Goal: Transaction & Acquisition: Download file/media

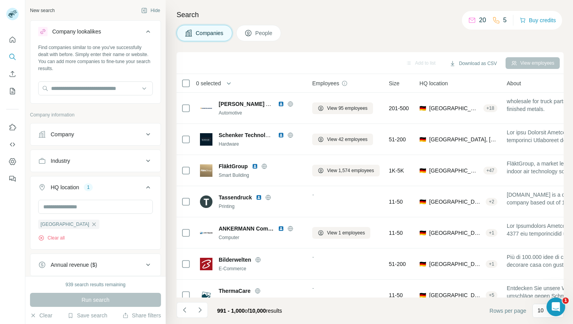
scroll to position [107, 0]
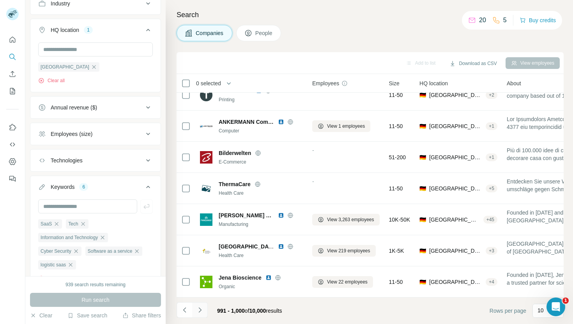
click at [198, 310] on icon "Navigate to next page" at bounding box center [200, 310] width 8 height 8
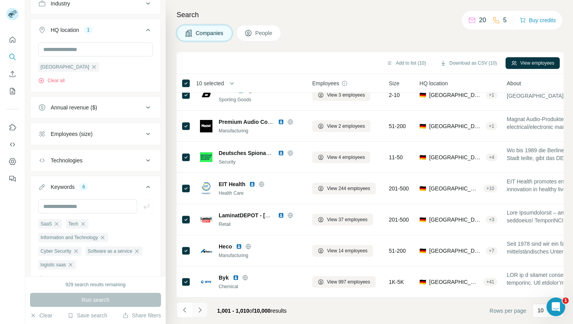
click at [201, 309] on icon "Navigate to next page" at bounding box center [200, 310] width 8 height 8
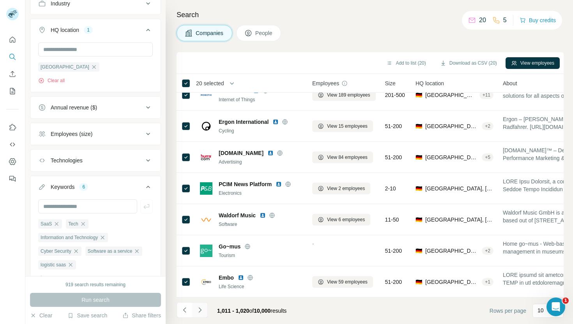
click at [202, 308] on icon "Navigate to next page" at bounding box center [200, 310] width 8 height 8
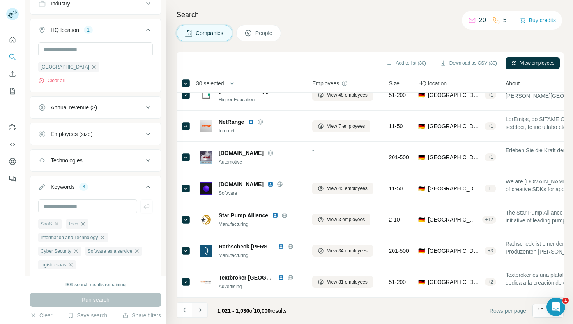
click at [200, 309] on icon "Navigate to next page" at bounding box center [199, 309] width 3 height 5
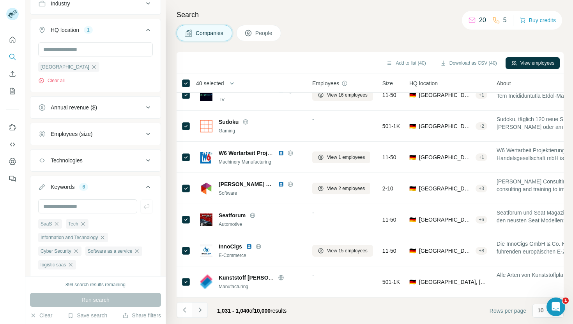
click at [199, 312] on icon "Navigate to next page" at bounding box center [199, 309] width 3 height 5
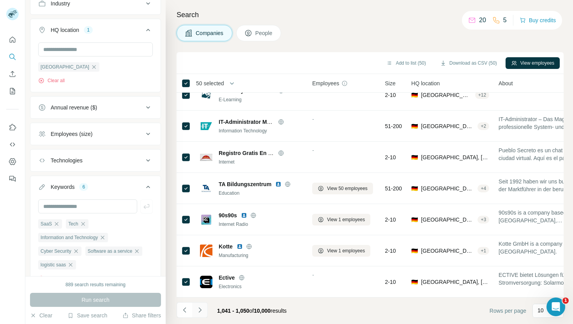
click at [202, 307] on icon "Navigate to next page" at bounding box center [200, 310] width 8 height 8
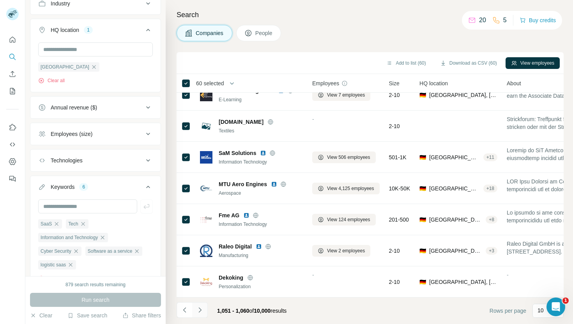
click at [201, 309] on icon "Navigate to next page" at bounding box center [200, 310] width 8 height 8
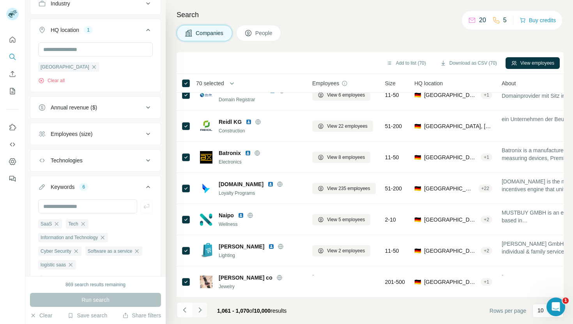
click at [200, 308] on icon "Navigate to next page" at bounding box center [200, 310] width 8 height 8
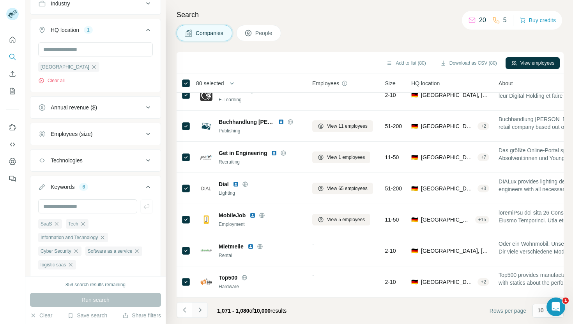
click at [201, 307] on icon "Navigate to next page" at bounding box center [200, 310] width 8 height 8
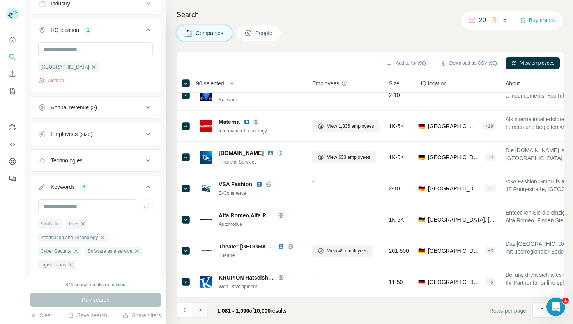
click at [199, 310] on icon "Navigate to next page" at bounding box center [200, 310] width 8 height 8
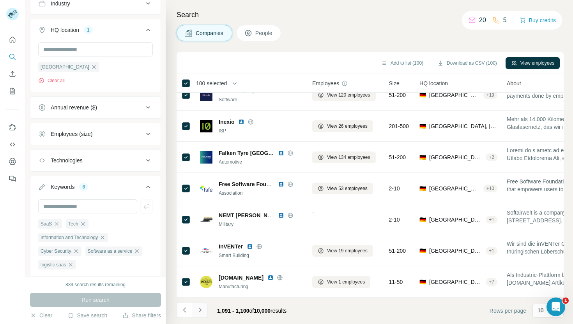
click at [200, 307] on icon "Navigate to next page" at bounding box center [200, 310] width 8 height 8
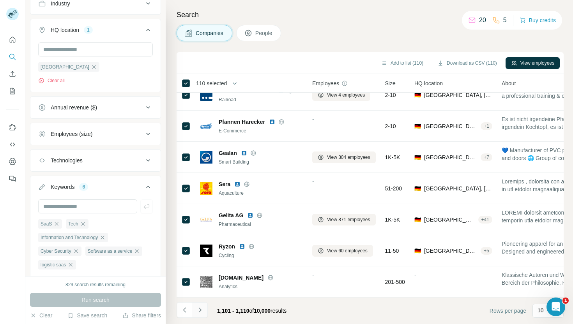
click at [201, 312] on icon "Navigate to next page" at bounding box center [200, 310] width 8 height 8
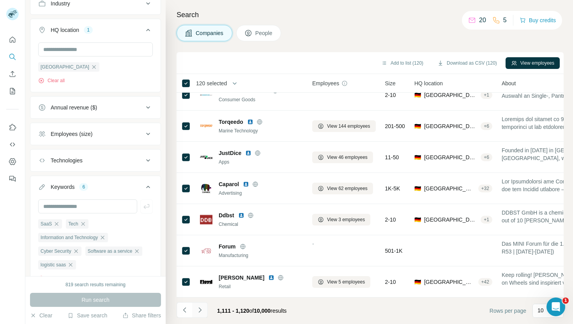
click at [204, 309] on button "Navigate to next page" at bounding box center [200, 310] width 16 height 16
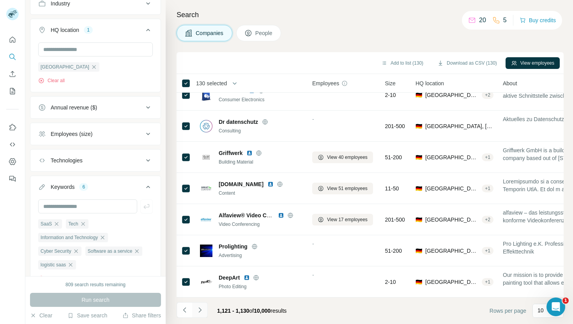
click at [203, 311] on icon "Navigate to next page" at bounding box center [200, 310] width 8 height 8
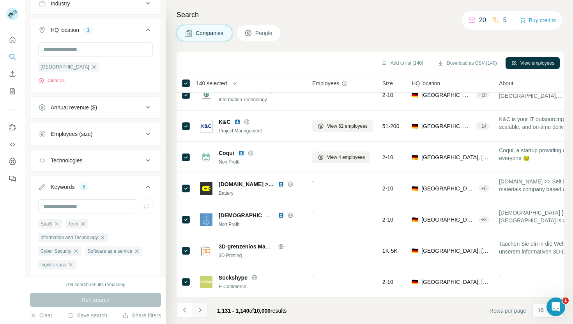
click at [199, 308] on icon "Navigate to next page" at bounding box center [200, 310] width 8 height 8
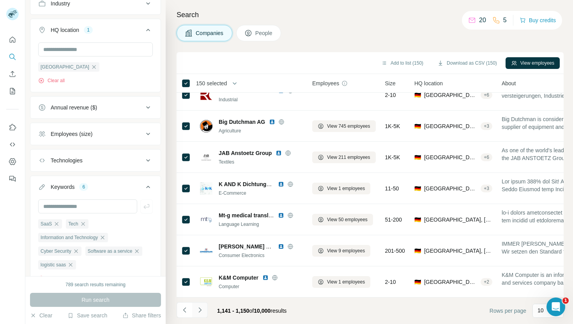
click at [198, 314] on button "Navigate to next page" at bounding box center [200, 310] width 16 height 16
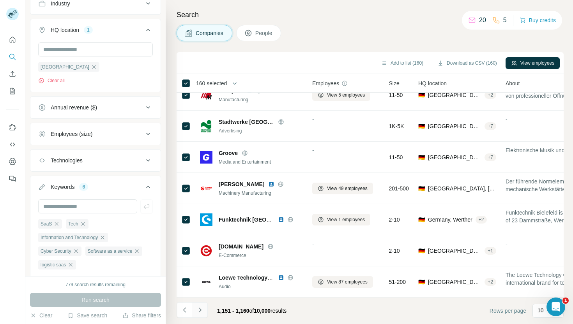
click at [198, 309] on icon "Navigate to next page" at bounding box center [200, 310] width 8 height 8
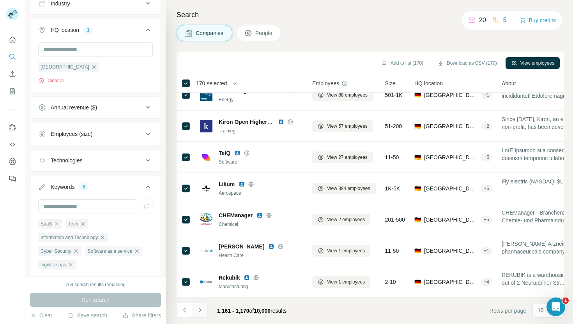
click at [201, 310] on icon "Navigate to next page" at bounding box center [200, 310] width 8 height 8
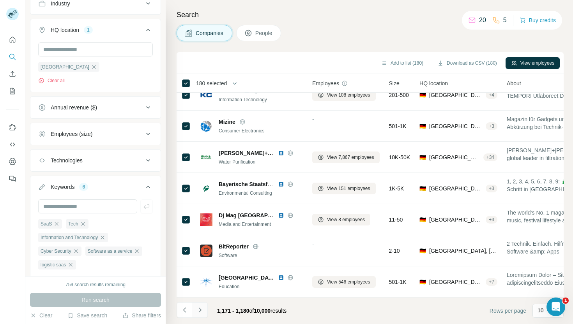
click at [200, 309] on icon "Navigate to next page" at bounding box center [200, 310] width 8 height 8
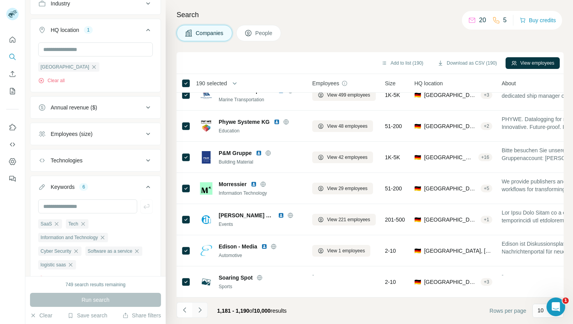
click at [200, 308] on icon "Navigate to next page" at bounding box center [200, 310] width 8 height 8
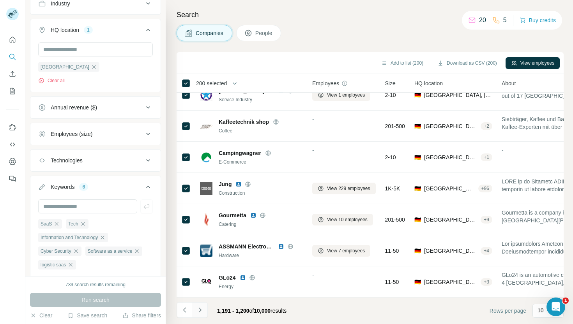
click at [201, 312] on icon "Navigate to next page" at bounding box center [200, 310] width 8 height 8
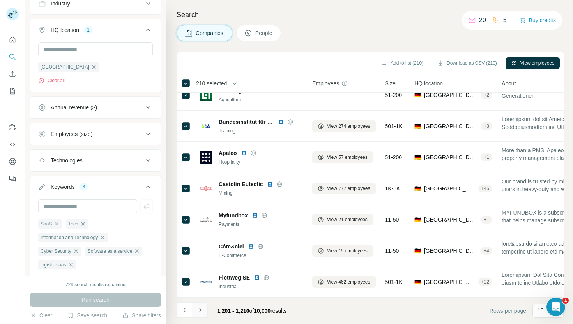
click at [201, 311] on icon "Navigate to next page" at bounding box center [200, 310] width 8 height 8
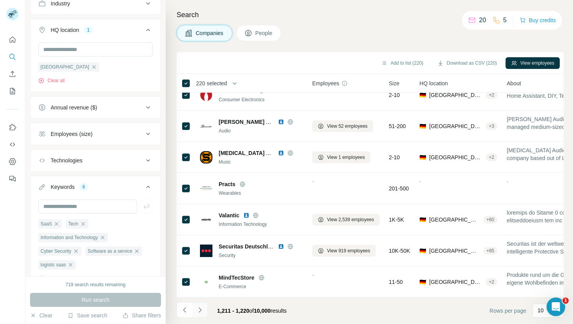
click at [201, 309] on icon "Navigate to next page" at bounding box center [200, 310] width 8 height 8
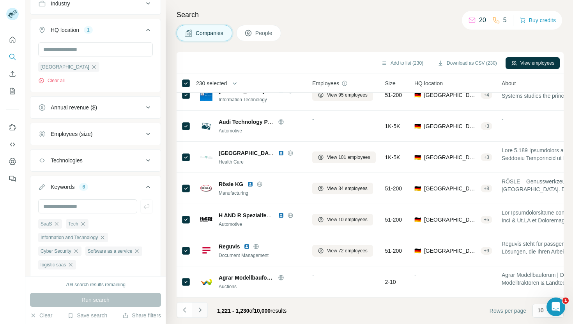
click at [201, 307] on icon "Navigate to next page" at bounding box center [200, 310] width 8 height 8
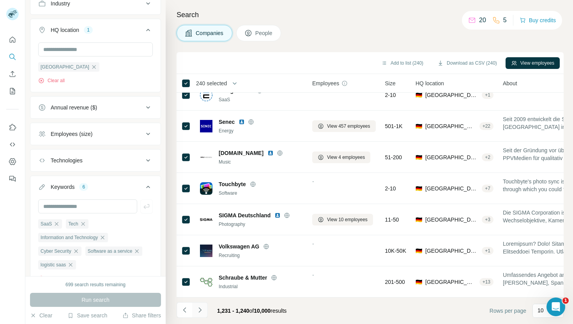
click at [202, 312] on icon "Navigate to next page" at bounding box center [200, 310] width 8 height 8
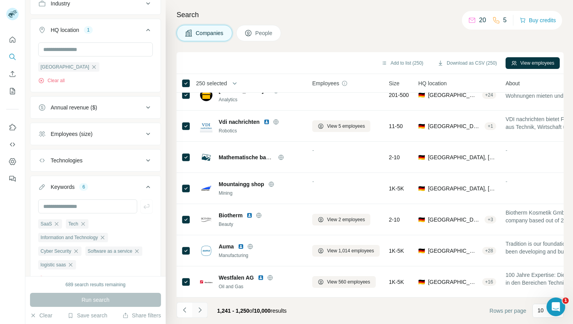
click at [198, 310] on icon "Navigate to next page" at bounding box center [200, 310] width 8 height 8
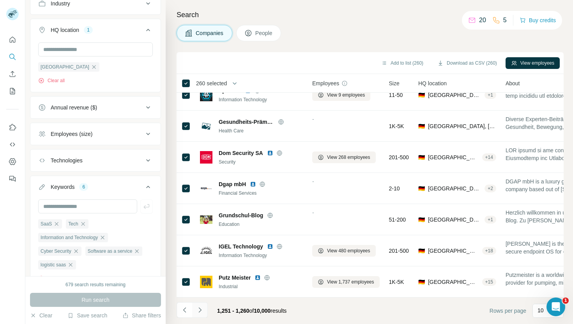
click at [203, 309] on button "Navigate to next page" at bounding box center [200, 310] width 16 height 16
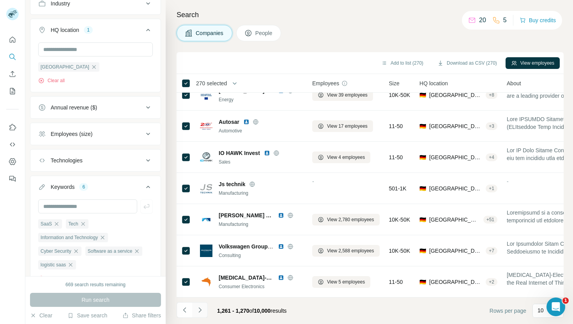
click at [201, 309] on icon "Navigate to next page" at bounding box center [200, 310] width 8 height 8
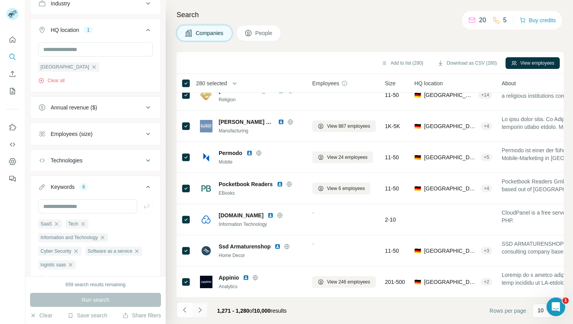
click at [200, 311] on icon "Navigate to next page" at bounding box center [200, 310] width 8 height 8
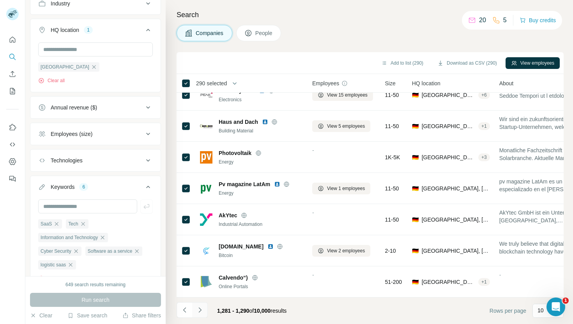
click at [199, 312] on icon "Navigate to next page" at bounding box center [199, 309] width 3 height 5
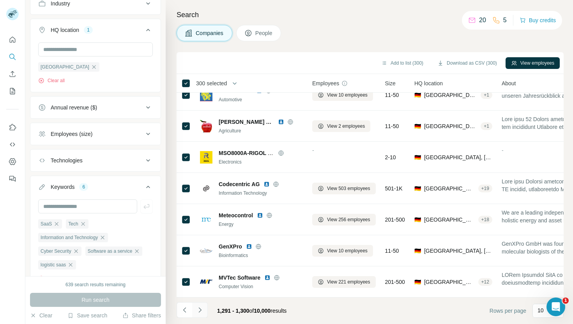
click at [203, 310] on icon "Navigate to next page" at bounding box center [200, 310] width 8 height 8
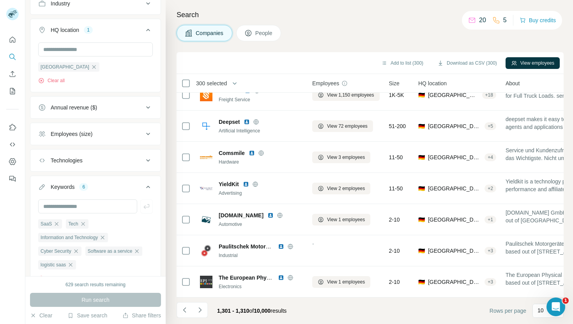
click at [187, 88] on th "300 selected" at bounding box center [238, 83] width 125 height 19
click at [202, 308] on icon "Navigate to next page" at bounding box center [200, 310] width 8 height 8
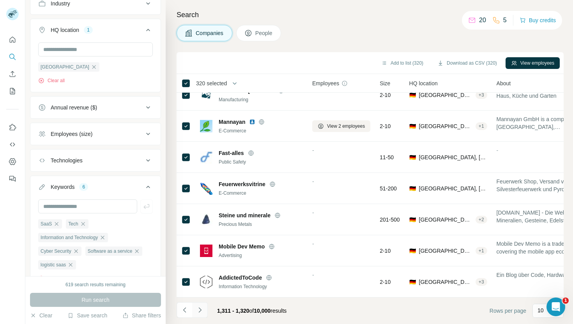
click at [201, 312] on icon "Navigate to next page" at bounding box center [200, 310] width 8 height 8
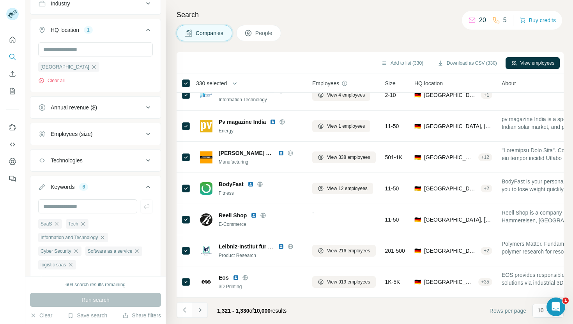
click at [200, 307] on icon "Navigate to next page" at bounding box center [200, 310] width 8 height 8
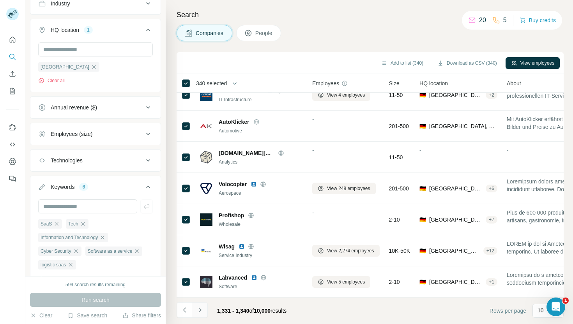
click at [200, 308] on icon "Navigate to next page" at bounding box center [200, 310] width 8 height 8
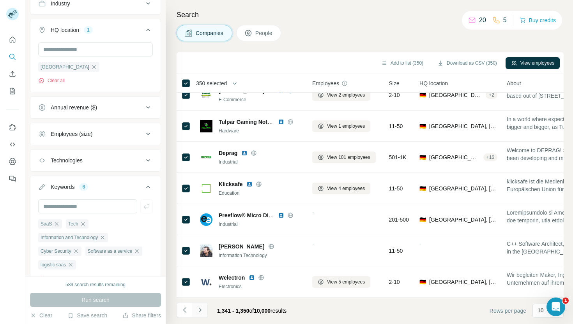
click at [199, 312] on icon "Navigate to next page" at bounding box center [200, 310] width 8 height 8
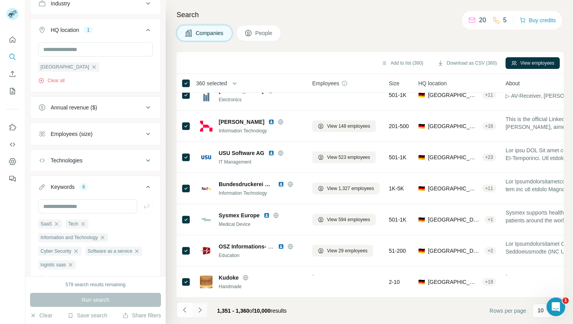
click at [199, 311] on icon "Navigate to next page" at bounding box center [200, 310] width 8 height 8
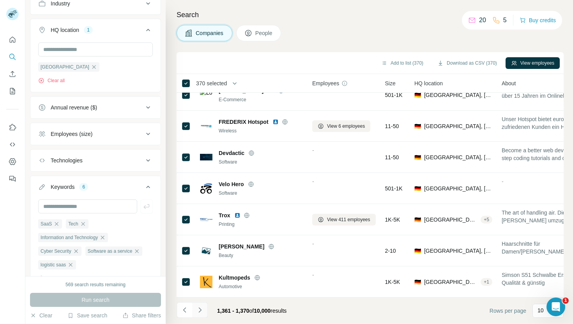
click at [202, 312] on icon "Navigate to next page" at bounding box center [200, 310] width 8 height 8
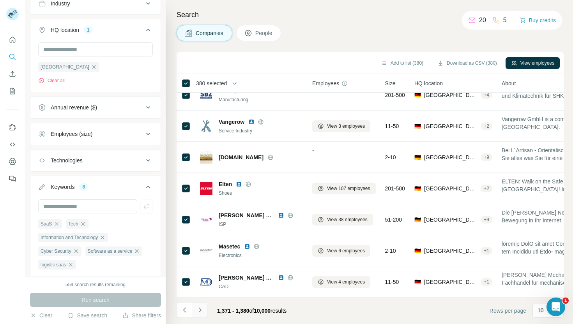
click at [201, 314] on icon "Navigate to next page" at bounding box center [200, 310] width 8 height 8
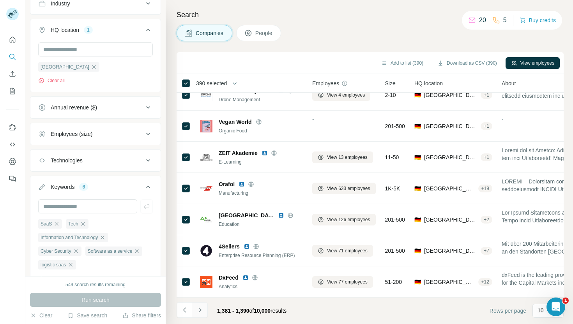
click at [199, 309] on icon "Navigate to next page" at bounding box center [200, 310] width 8 height 8
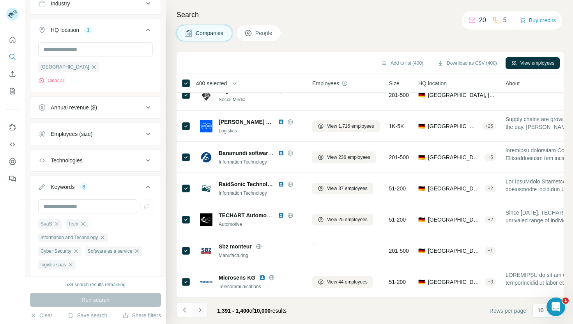
click at [203, 311] on icon "Navigate to next page" at bounding box center [200, 310] width 8 height 8
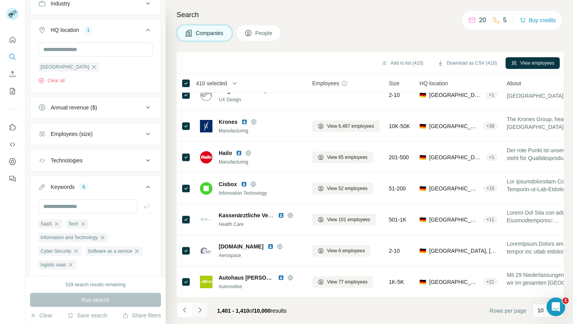
click at [202, 310] on icon "Navigate to next page" at bounding box center [200, 310] width 8 height 8
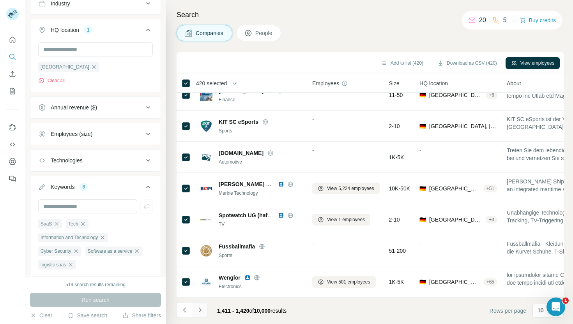
click at [197, 308] on icon "Navigate to next page" at bounding box center [200, 310] width 8 height 8
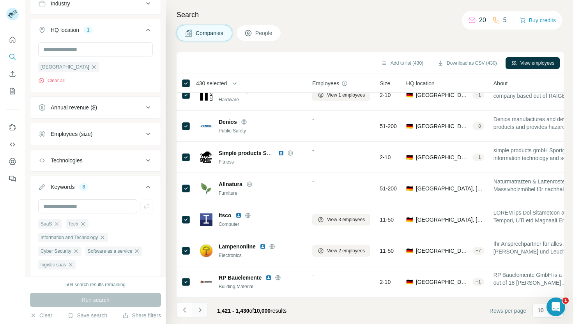
click at [203, 307] on icon "Navigate to next page" at bounding box center [200, 310] width 8 height 8
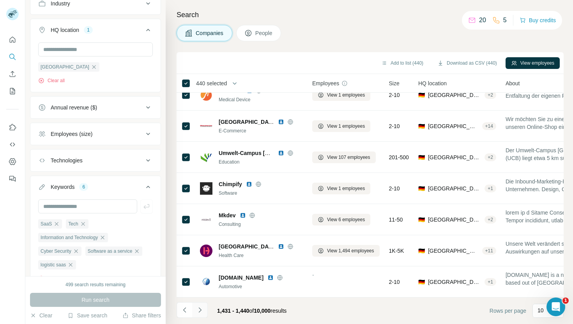
click at [200, 311] on icon "Navigate to next page" at bounding box center [199, 309] width 3 height 5
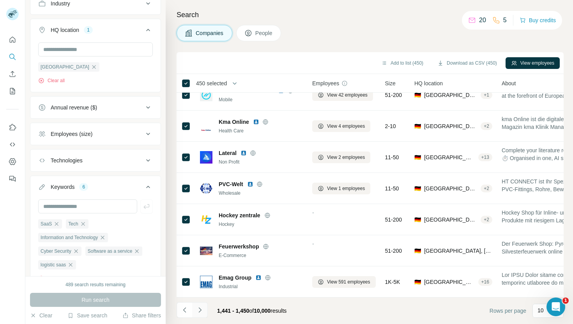
click at [200, 308] on icon "Navigate to next page" at bounding box center [200, 310] width 8 height 8
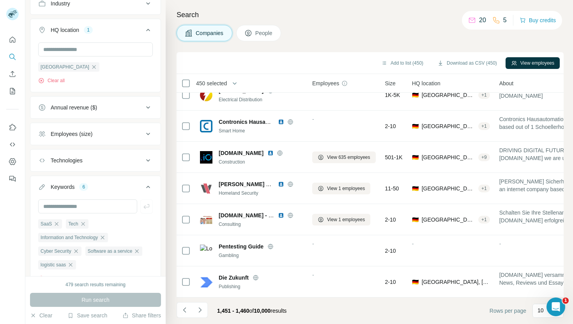
click at [190, 86] on div "450 selected" at bounding box center [208, 83] width 36 height 8
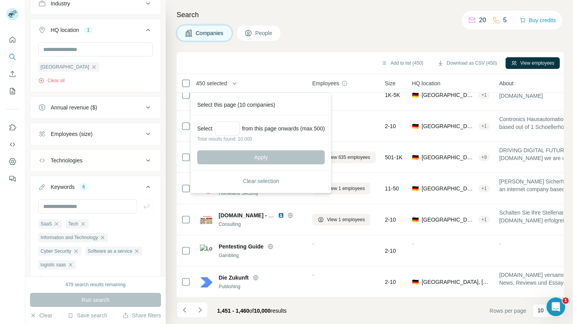
click at [254, 63] on div "Add to list (450) Download as CSV (450) View employees" at bounding box center [369, 63] width 379 height 14
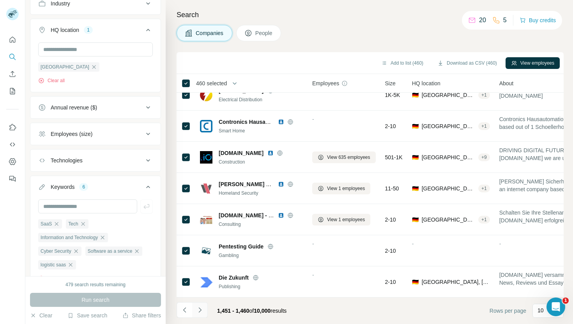
click at [198, 312] on icon "Navigate to next page" at bounding box center [200, 310] width 8 height 8
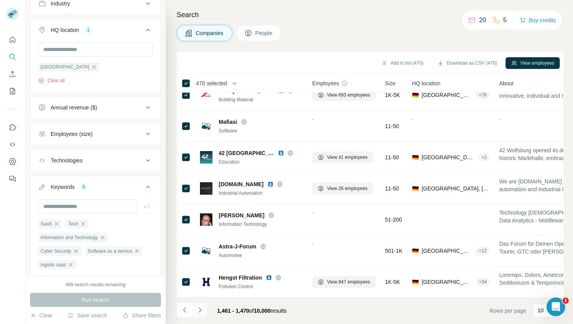
click at [201, 311] on icon "Navigate to next page" at bounding box center [200, 310] width 8 height 8
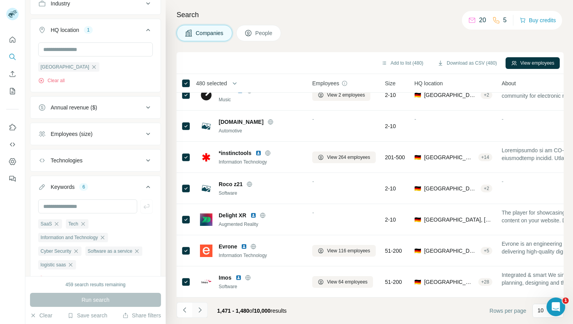
click at [201, 311] on icon "Navigate to next page" at bounding box center [200, 310] width 8 height 8
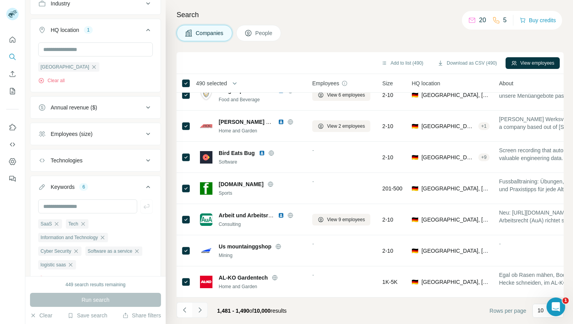
click at [200, 308] on icon "Navigate to next page" at bounding box center [200, 310] width 8 height 8
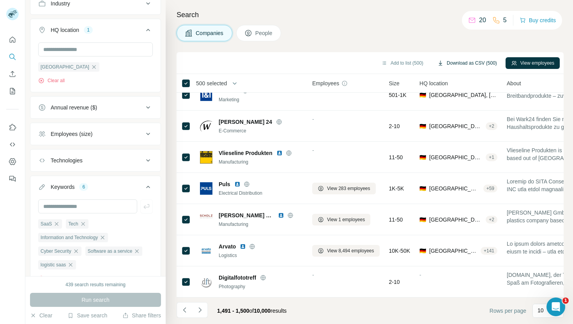
click at [483, 62] on button "Download as CSV (500)" at bounding box center [467, 63] width 71 height 12
